Goal: Transaction & Acquisition: Purchase product/service

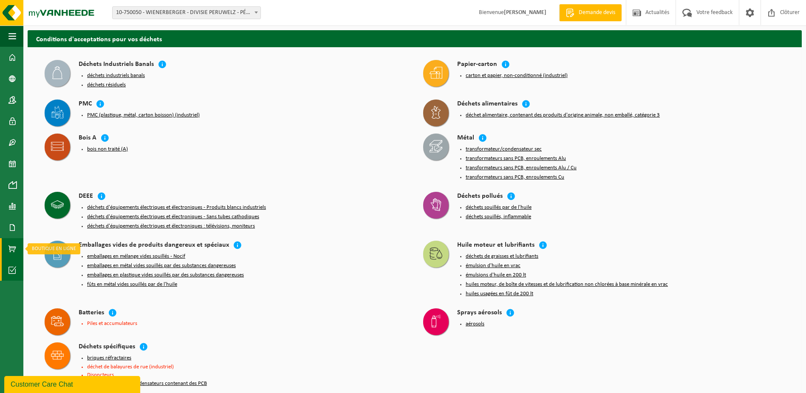
click at [11, 247] on span at bounding box center [13, 248] width 8 height 21
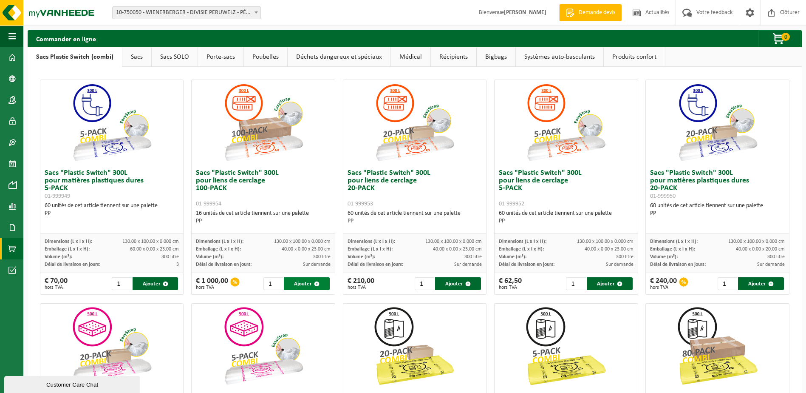
click at [301, 278] on button "Ajouter" at bounding box center [307, 283] width 46 height 13
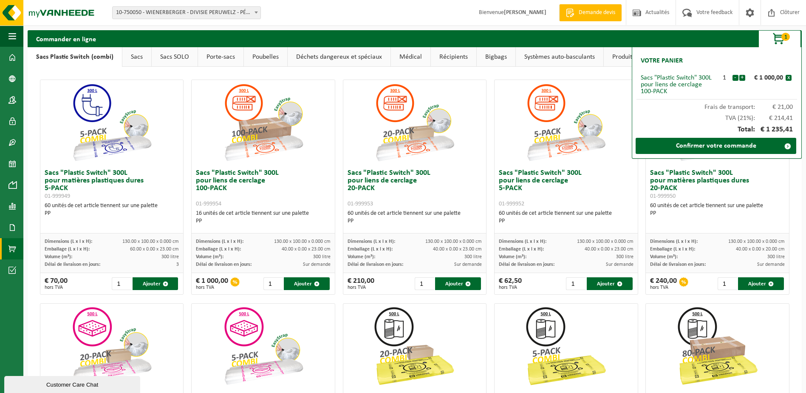
click at [265, 56] on link "Poubelles" at bounding box center [265, 57] width 43 height 20
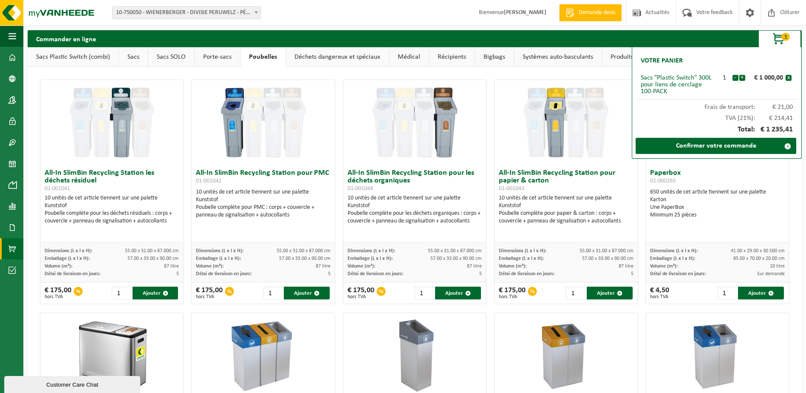
click at [134, 55] on link "Sacs" at bounding box center [133, 57] width 29 height 20
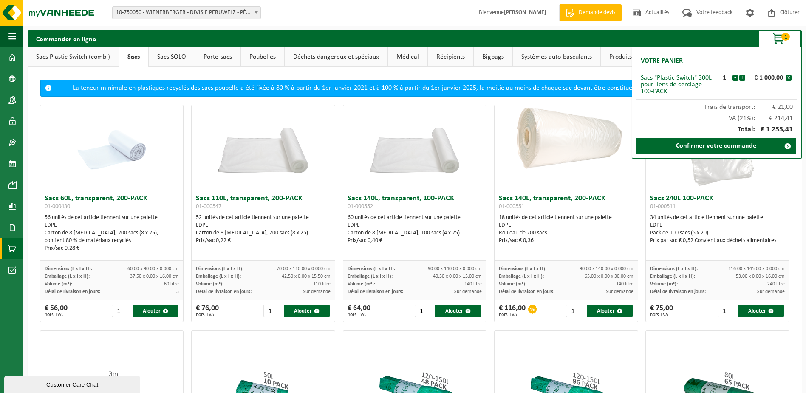
click at [161, 54] on link "Sacs SOLO" at bounding box center [172, 57] width 46 height 20
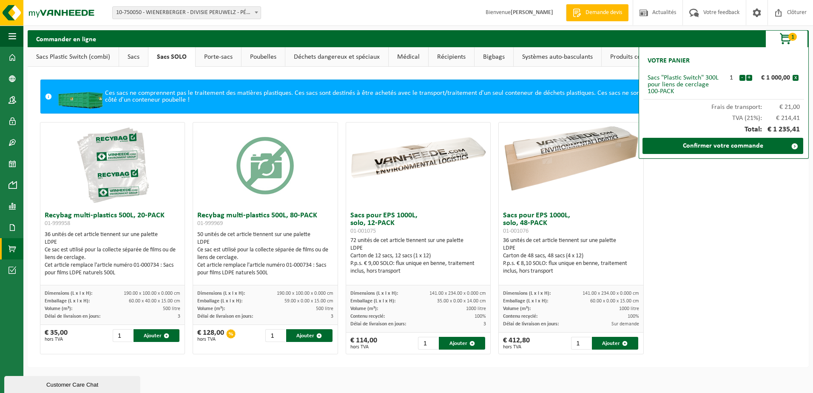
click at [128, 53] on link "Sacs" at bounding box center [133, 57] width 29 height 20
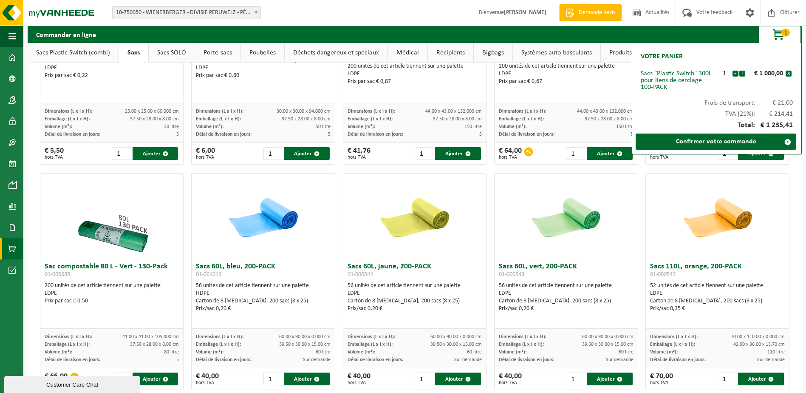
scroll to position [170, 0]
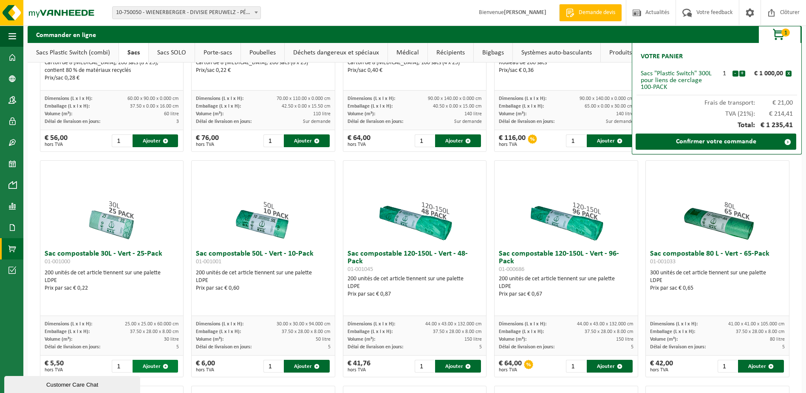
click at [147, 364] on button "Ajouter" at bounding box center [156, 366] width 46 height 13
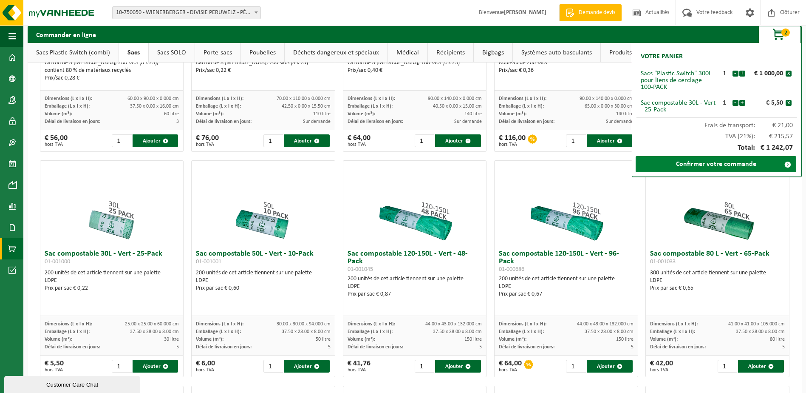
click at [707, 157] on link "Confirmer votre commande" at bounding box center [716, 164] width 161 height 16
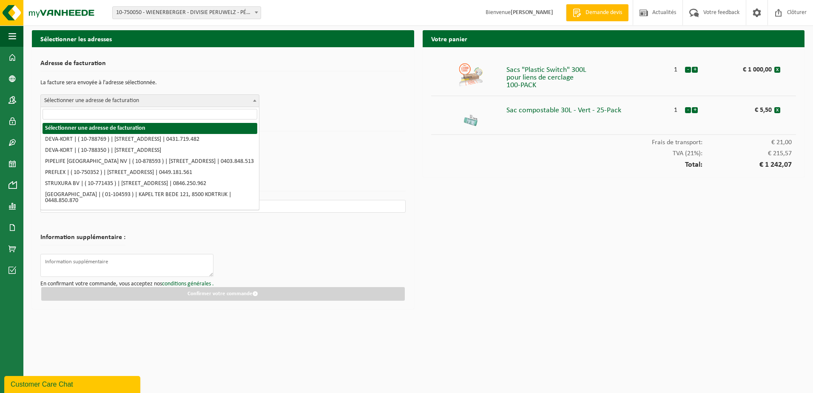
click at [149, 99] on span "Sélectionner une adresse de facturation" at bounding box center [150, 101] width 218 height 12
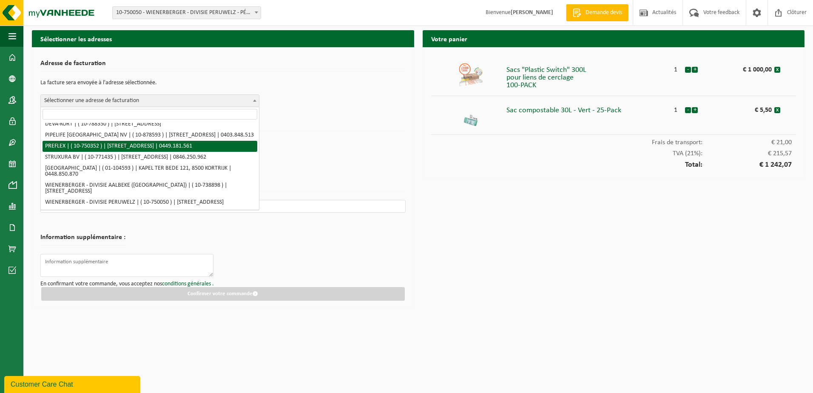
scroll to position [50, 0]
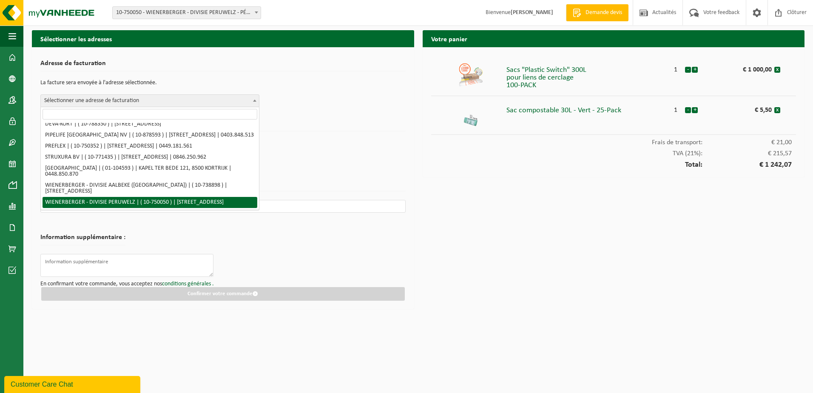
select select "29120"
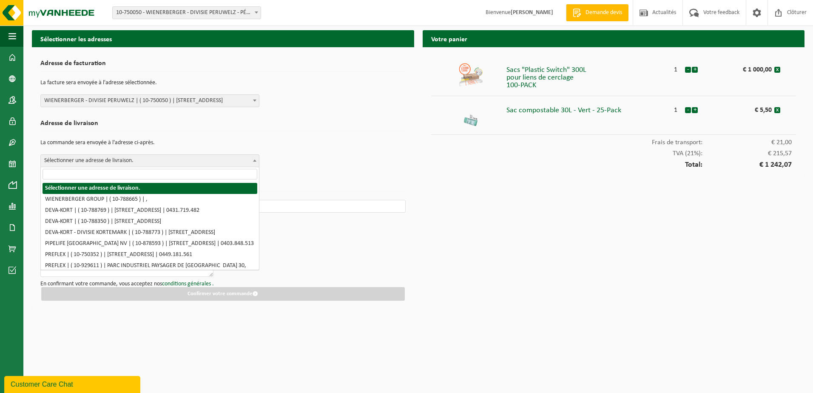
click at [181, 162] on span "Sélectionner une adresse de livraison." at bounding box center [150, 161] width 218 height 12
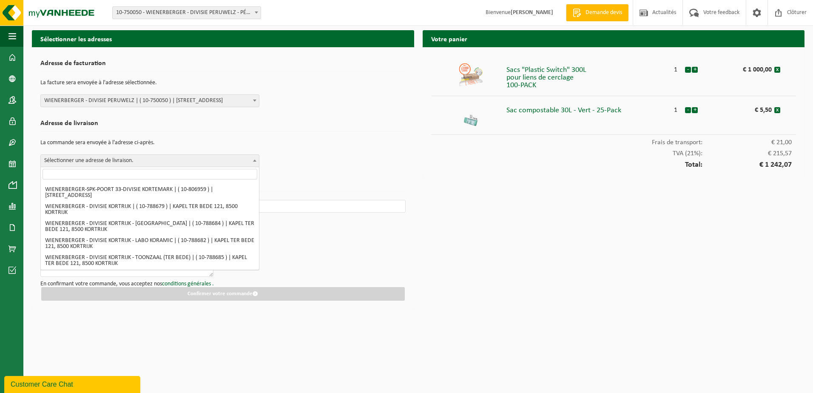
scroll to position [624, 0]
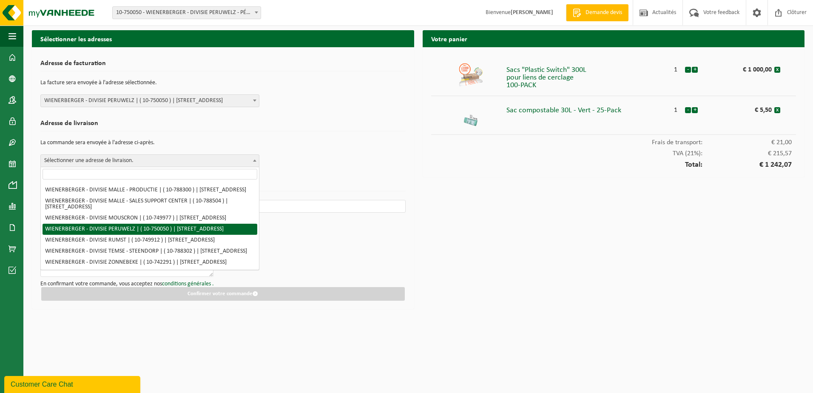
select select "29120"
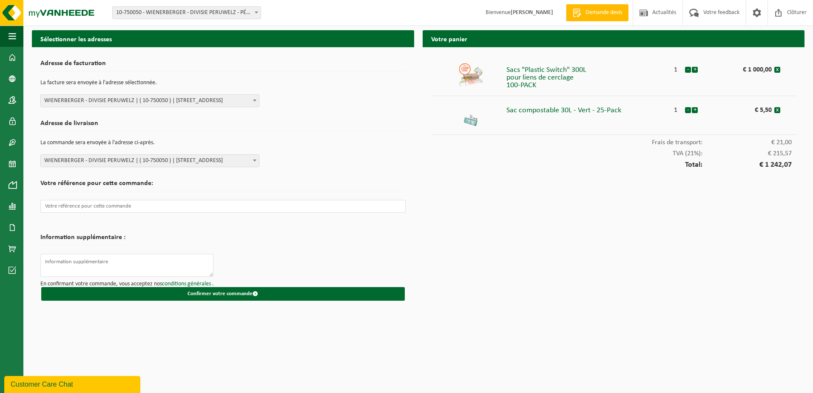
click at [306, 174] on form "Adresse de facturation La facture sera envoyée à l'adresse sélectionnée. Sélect…" at bounding box center [222, 178] width 365 height 245
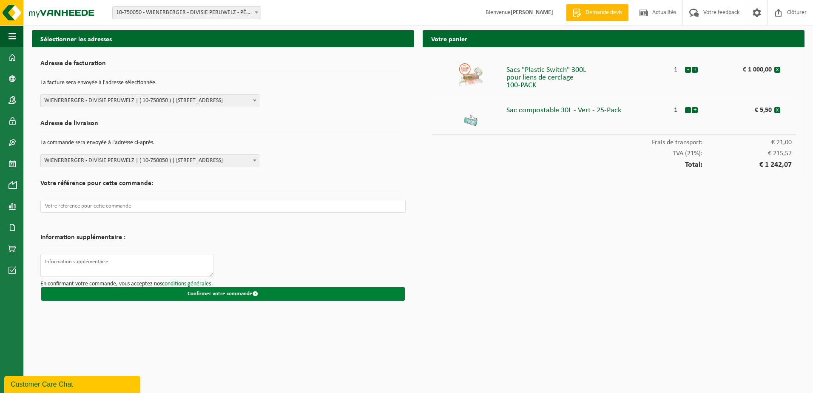
click at [227, 290] on button "Confirmer votre commande" at bounding box center [222, 294] width 363 height 14
